Goal: Transaction & Acquisition: Purchase product/service

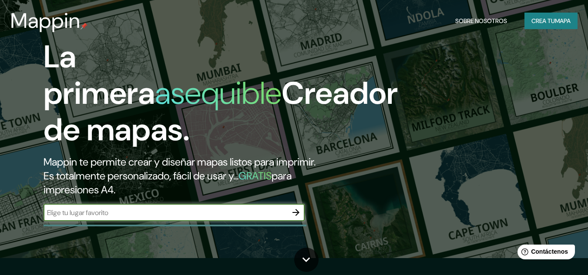
scroll to position [21, 0]
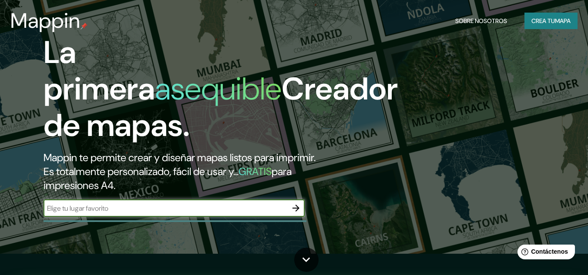
paste input "Boulevard [PERSON_NAME] s/n, Col. Nopancalco. C.P. 42080, [GEOGRAPHIC_DATA], [G…"
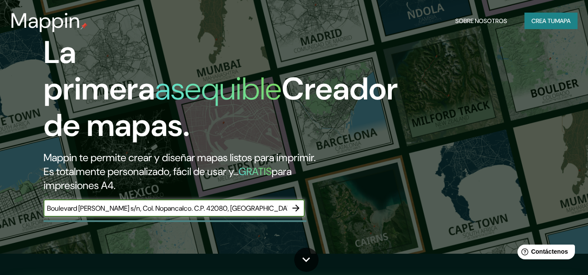
scroll to position [0, 7]
type input "Boulevard [PERSON_NAME] s/n, Col. Nopancalco. C.P. 42080, [GEOGRAPHIC_DATA], [G…"
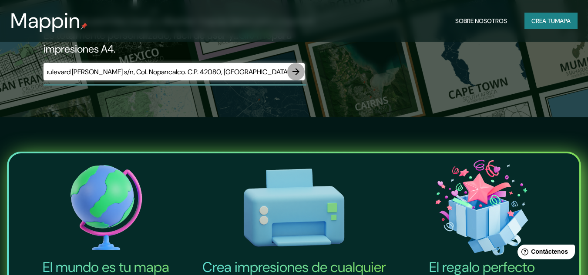
scroll to position [0, 0]
click at [298, 66] on button "button" at bounding box center [295, 71] width 17 height 17
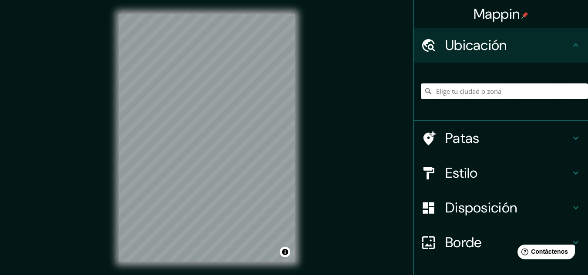
click at [482, 85] on input "Elige tu ciudad o zona" at bounding box center [504, 92] width 167 height 16
paste input "Boulevard [PERSON_NAME] s/n, Col. Nopancalco. C.P. 42080, [GEOGRAPHIC_DATA], [G…"
type input "Boulevard [PERSON_NAME], 42084 [GEOGRAPHIC_DATA], [GEOGRAPHIC_DATA], [GEOGRAPHI…"
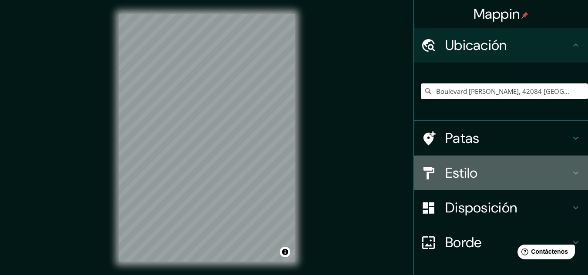
click at [512, 179] on h4 "Estilo" at bounding box center [507, 172] width 125 height 17
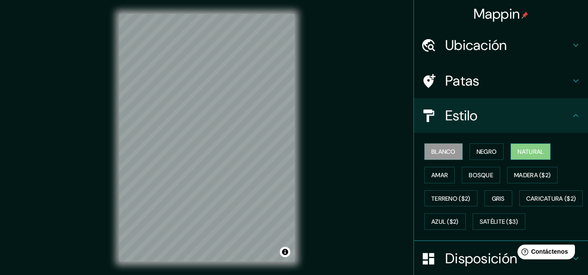
click at [526, 150] on font "Natural" at bounding box center [530, 152] width 26 height 8
click at [481, 172] on font "Bosque" at bounding box center [481, 175] width 24 height 8
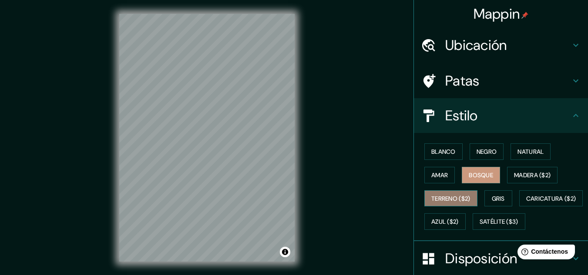
click at [433, 194] on font "Terreno ($2)" at bounding box center [450, 198] width 39 height 11
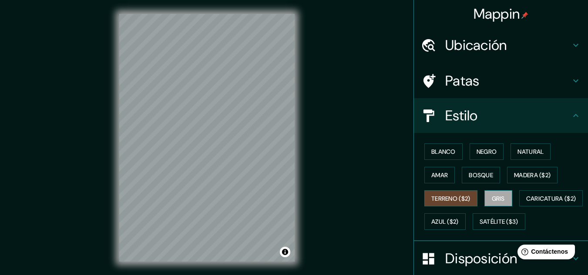
click at [492, 196] on font "Gris" at bounding box center [498, 199] width 13 height 8
click at [433, 178] on font "Amar" at bounding box center [439, 175] width 17 height 8
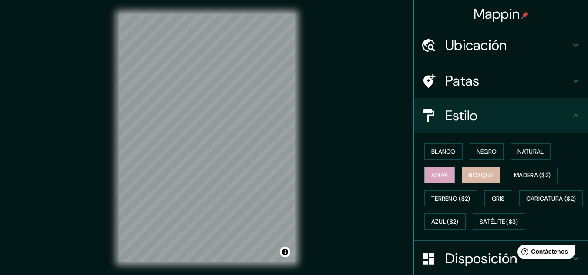
click at [469, 177] on font "Bosque" at bounding box center [481, 175] width 24 height 8
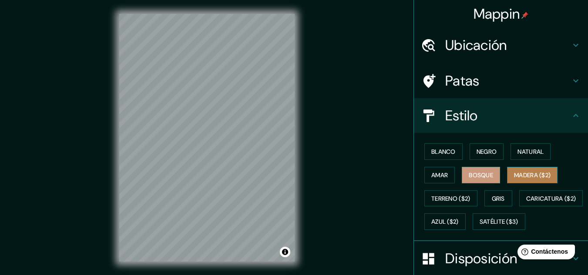
click at [533, 174] on font "Madera ($2)" at bounding box center [532, 175] width 37 height 8
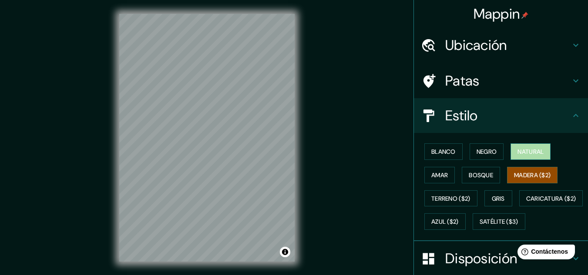
click at [517, 153] on font "Natural" at bounding box center [530, 152] width 26 height 8
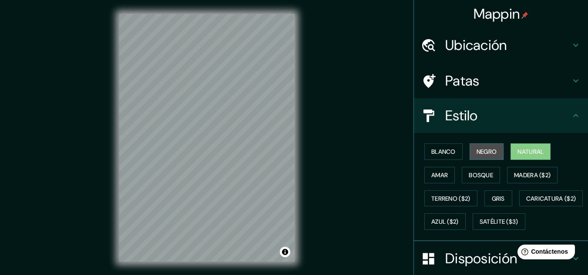
click at [489, 154] on font "Negro" at bounding box center [486, 152] width 20 height 8
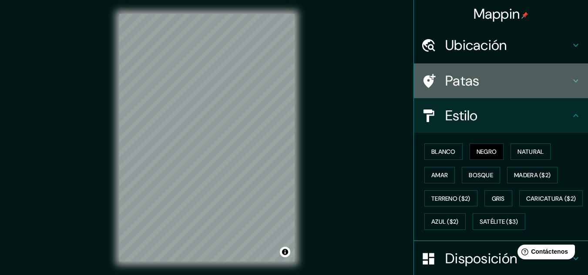
click at [473, 84] on h4 "Patas" at bounding box center [507, 80] width 125 height 17
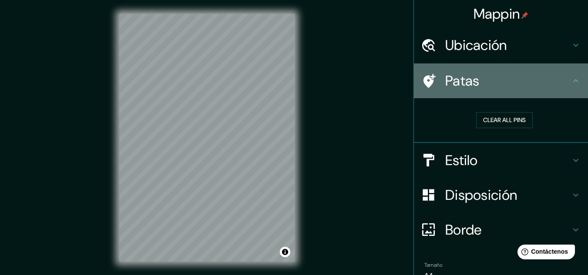
click at [473, 84] on h4 "Patas" at bounding box center [507, 80] width 125 height 17
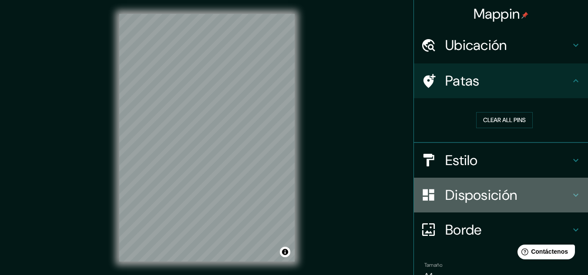
click at [476, 185] on div "Disposición" at bounding box center [501, 195] width 174 height 35
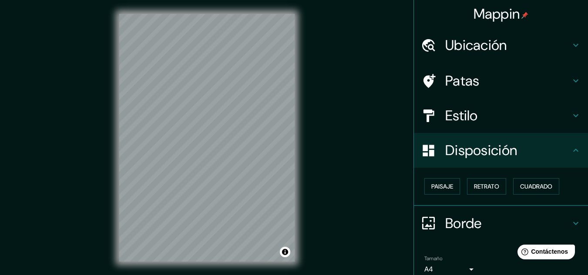
scroll to position [13, 0]
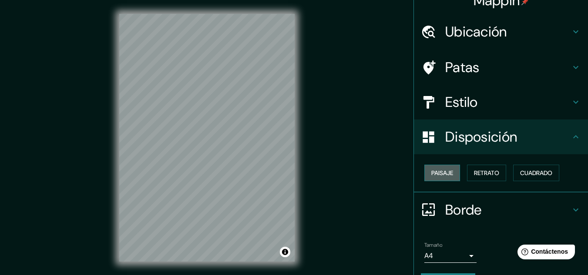
click at [443, 176] on font "Paisaje" at bounding box center [442, 173] width 22 height 8
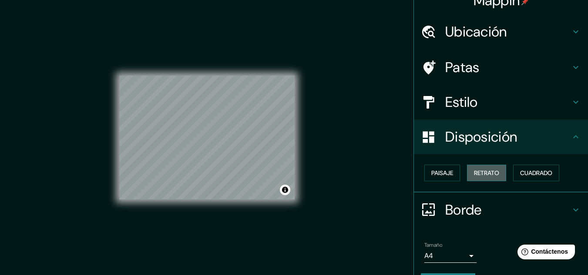
click at [479, 172] on font "Retrato" at bounding box center [486, 173] width 25 height 8
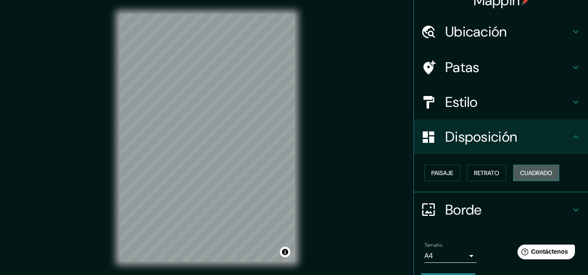
click at [520, 172] on font "Cuadrado" at bounding box center [536, 173] width 32 height 8
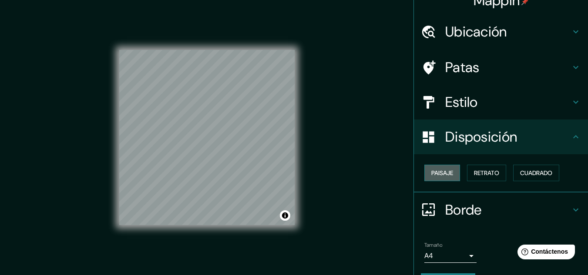
click at [442, 180] on button "Paisaje" at bounding box center [442, 173] width 36 height 17
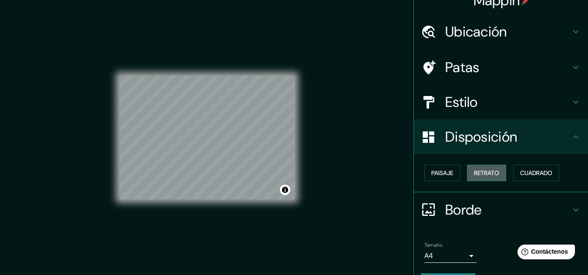
click at [480, 177] on font "Retrato" at bounding box center [486, 173] width 25 height 8
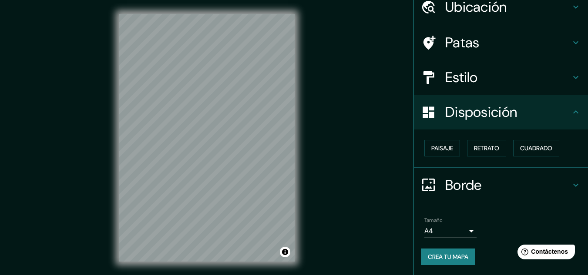
scroll to position [0, 0]
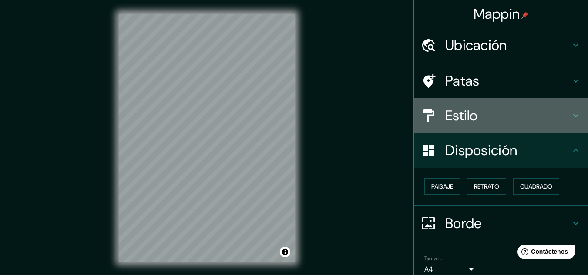
click at [489, 113] on h4 "Estilo" at bounding box center [507, 115] width 125 height 17
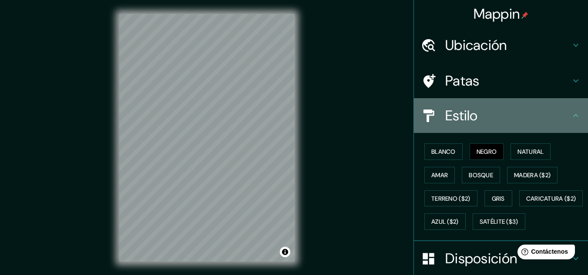
click at [489, 113] on h4 "Estilo" at bounding box center [507, 115] width 125 height 17
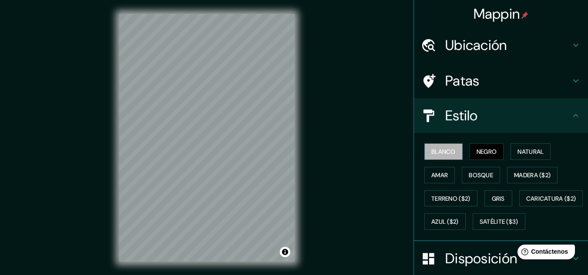
click at [435, 149] on font "Blanco" at bounding box center [443, 152] width 24 height 8
click at [463, 153] on div "Blanco Negro Natural Amar Bosque Madera ($2) Terreno ($2) Gris Caricatura ($2) …" at bounding box center [504, 187] width 167 height 94
click at [476, 153] on font "Negro" at bounding box center [486, 152] width 20 height 8
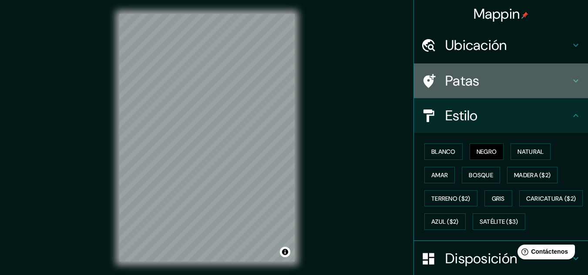
click at [486, 69] on div "Patas" at bounding box center [501, 81] width 174 height 35
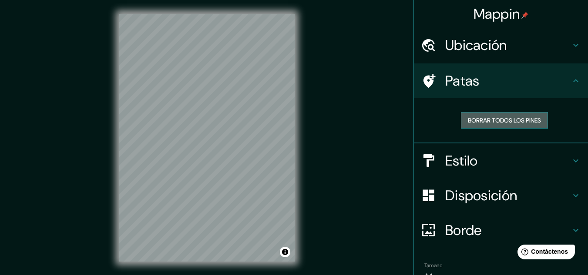
click at [493, 117] on font "Borrar todos los pines" at bounding box center [504, 121] width 73 height 8
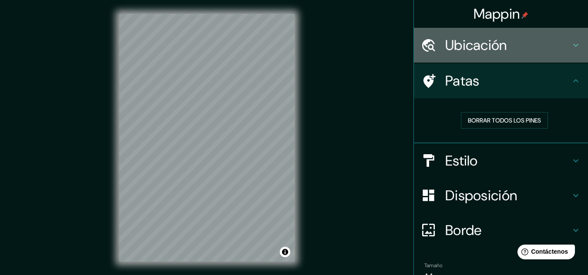
click at [502, 54] on div "Ubicación" at bounding box center [501, 45] width 174 height 35
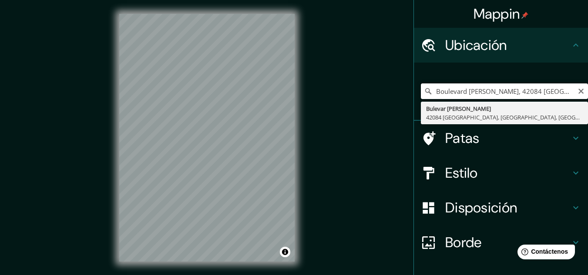
scroll to position [0, 46]
drag, startPoint x: 429, startPoint y: 90, endPoint x: 590, endPoint y: 102, distance: 160.5
click at [588, 102] on html "Mappin Ubicación [STREET_ADDRESS][PERSON_NAME][PERSON_NAME] Patas Estilo Dispos…" at bounding box center [294, 137] width 588 height 275
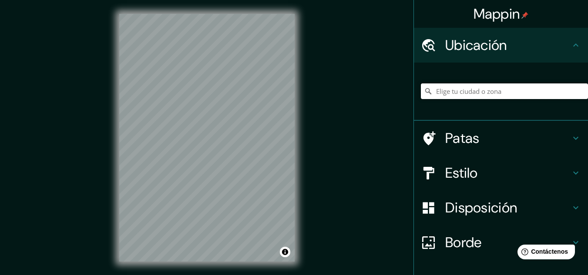
paste input "SNTE Seccion XV HIDALGO"
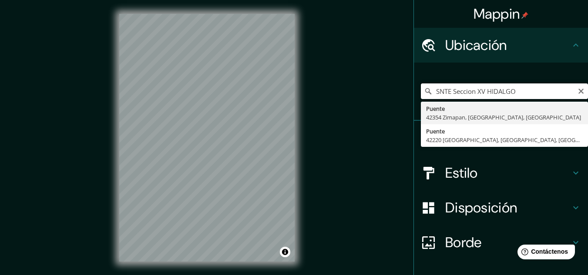
paste input "Blvrd [PERSON_NAME][STREET_ADDRESS][PERSON_NAME]."
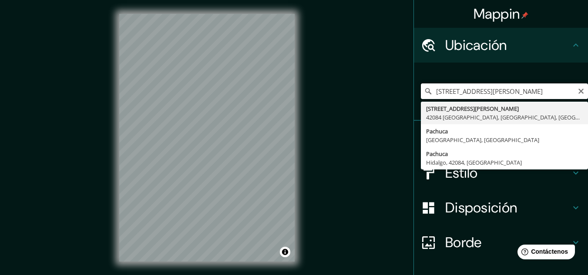
drag, startPoint x: 472, startPoint y: 91, endPoint x: 500, endPoint y: 89, distance: 27.5
click at [500, 89] on input "[STREET_ADDRESS][PERSON_NAME]" at bounding box center [504, 92] width 167 height 16
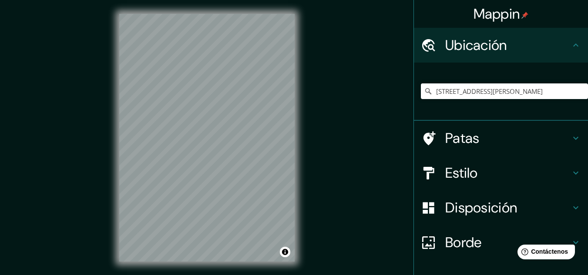
click at [400, 118] on div "Mappin Ubicación [STREET_ADDRESS][PERSON_NAME][PERSON_NAME] Patas Estilo Dispos…" at bounding box center [294, 145] width 588 height 290
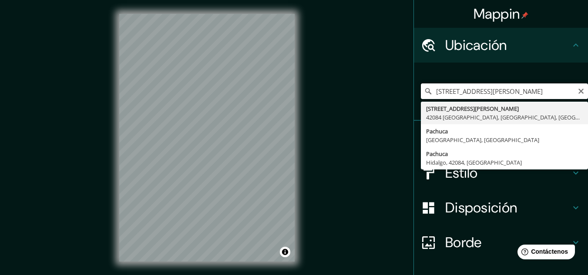
click at [472, 89] on input "[STREET_ADDRESS][PERSON_NAME]" at bounding box center [504, 92] width 167 height 16
drag, startPoint x: 429, startPoint y: 92, endPoint x: 412, endPoint y: 94, distance: 17.5
click at [414, 94] on div "[STREET_ADDRESS][PERSON_NAME][PERSON_NAME]" at bounding box center [501, 92] width 174 height 58
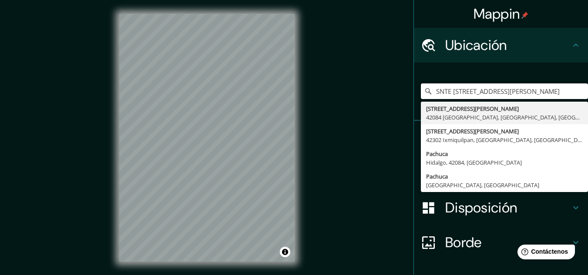
type input "SNTE [STREET_ADDRESS][PERSON_NAME]"
click at [361, 96] on div "Mappin Ubicación SNTE [STREET_ADDRESS][PERSON_NAME] [STREET_ADDRESS][PERSON_NAM…" at bounding box center [294, 145] width 588 height 290
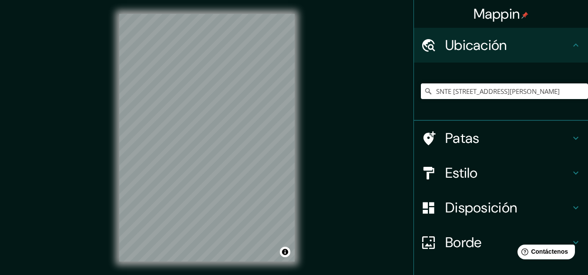
scroll to position [58, 0]
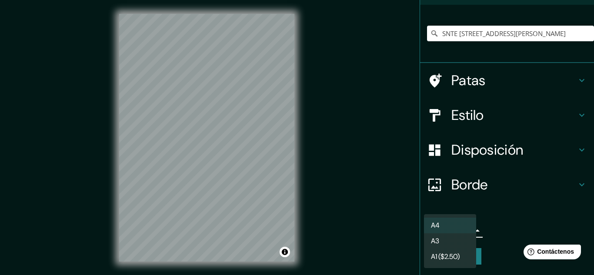
click at [469, 225] on body "Mappin Ubicación SNTE [STREET_ADDRESS][PERSON_NAME] [STREET_ADDRESS][PERSON_NAM…" at bounding box center [297, 137] width 594 height 275
click at [460, 235] on li "A3" at bounding box center [450, 242] width 52 height 16
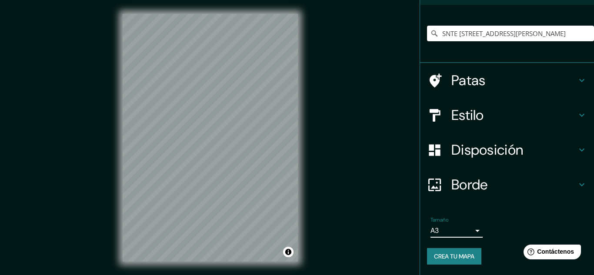
click at [461, 233] on body "Mappin Ubicación SNTE [STREET_ADDRESS][PERSON_NAME] [STREET_ADDRESS][PERSON_NAM…" at bounding box center [297, 137] width 594 height 275
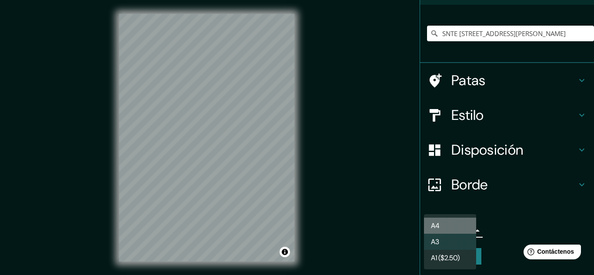
click at [459, 227] on li "A4" at bounding box center [450, 226] width 52 height 16
type input "single"
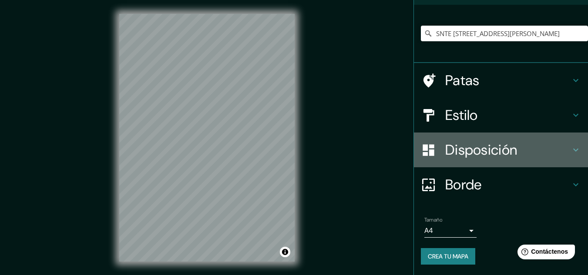
click at [481, 144] on font "Disposición" at bounding box center [481, 150] width 72 height 18
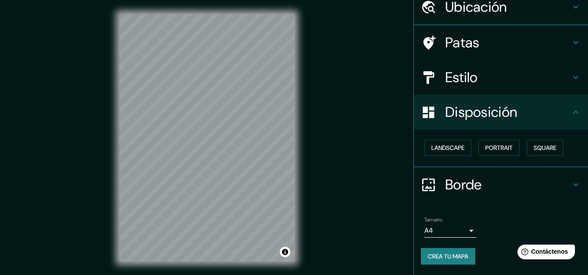
scroll to position [38, 0]
click at [440, 145] on font "Paisaje" at bounding box center [442, 148] width 22 height 8
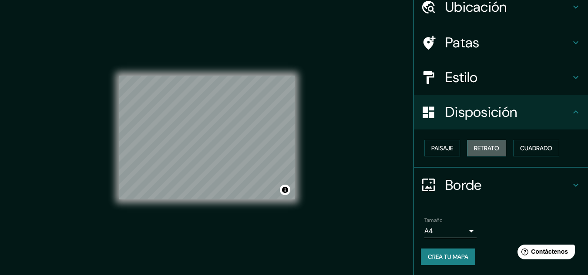
click at [474, 148] on font "Retrato" at bounding box center [486, 148] width 25 height 8
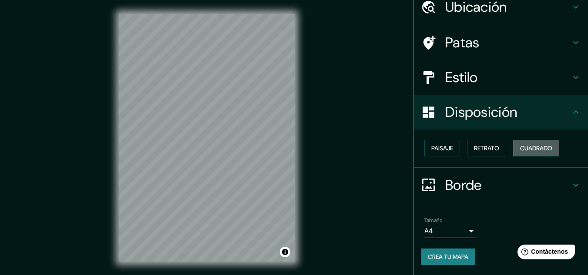
click at [537, 147] on font "Cuadrado" at bounding box center [536, 148] width 32 height 8
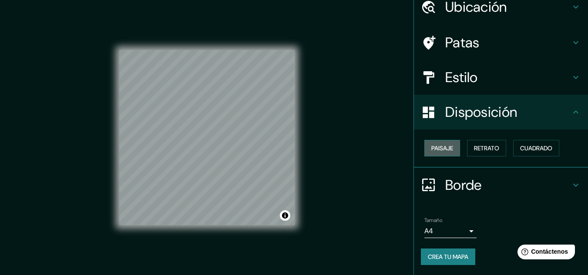
click at [449, 145] on button "Paisaje" at bounding box center [442, 148] width 36 height 17
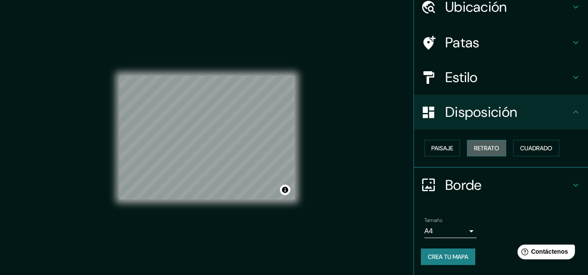
click at [477, 144] on font "Retrato" at bounding box center [486, 148] width 25 height 8
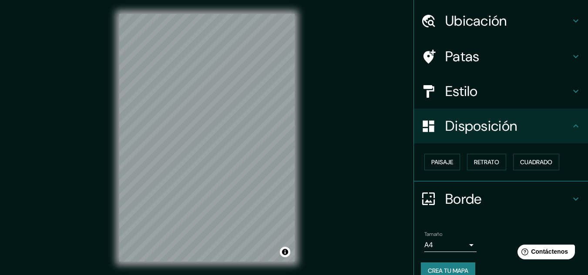
scroll to position [23, 0]
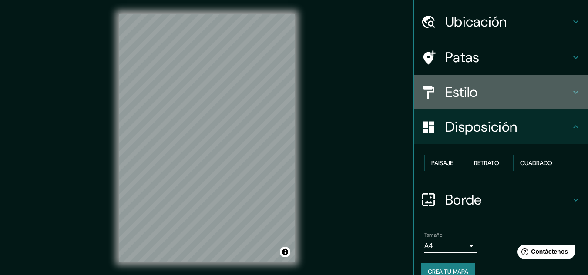
click at [478, 87] on h4 "Estilo" at bounding box center [507, 92] width 125 height 17
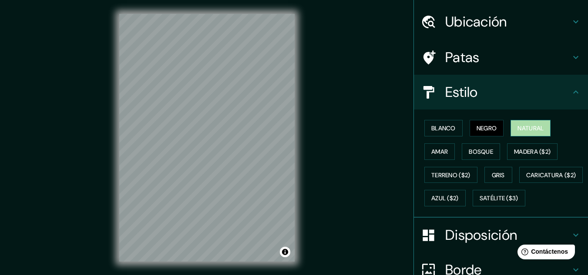
click at [510, 126] on button "Natural" at bounding box center [530, 128] width 40 height 17
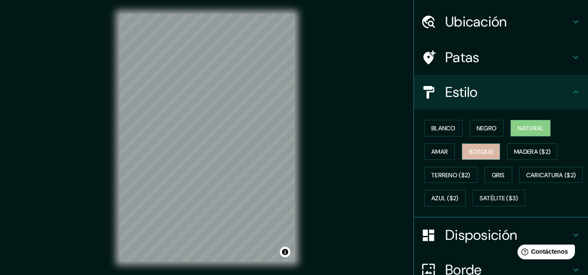
click at [469, 150] on font "Bosque" at bounding box center [481, 152] width 24 height 8
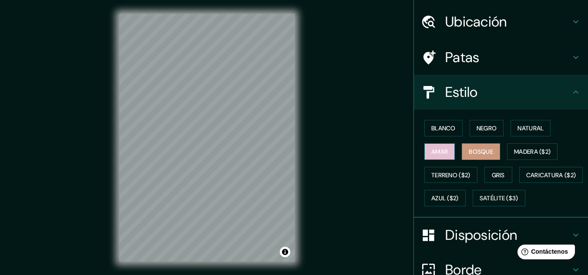
click at [435, 151] on font "Amar" at bounding box center [439, 152] width 17 height 8
click at [490, 166] on div "Blanco Negro Natural Amar Bosque Madera ($2) Terreno ($2) Gris Caricatura ($2) …" at bounding box center [504, 164] width 167 height 94
click at [492, 171] on font "Gris" at bounding box center [498, 175] width 13 height 8
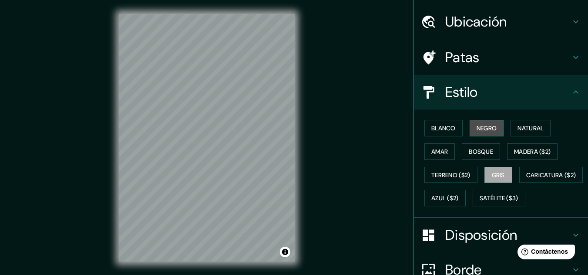
click at [491, 126] on font "Negro" at bounding box center [486, 128] width 20 height 8
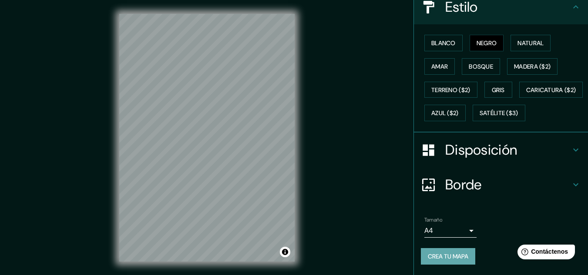
click at [455, 263] on button "Crea tu mapa" at bounding box center [448, 256] width 54 height 17
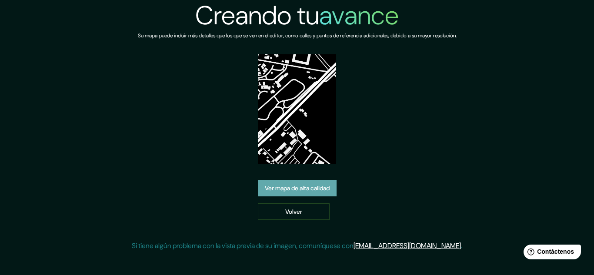
click at [296, 188] on font "Ver mapa de alta calidad" at bounding box center [297, 188] width 65 height 8
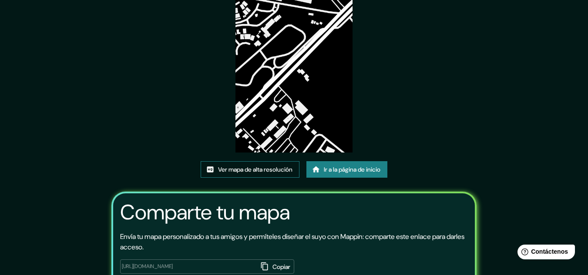
scroll to position [108, 0]
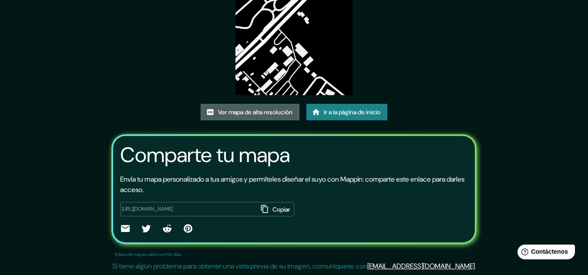
click at [266, 111] on font "Ver mapa de alta resolución" at bounding box center [255, 112] width 74 height 8
